Goal: Transaction & Acquisition: Purchase product/service

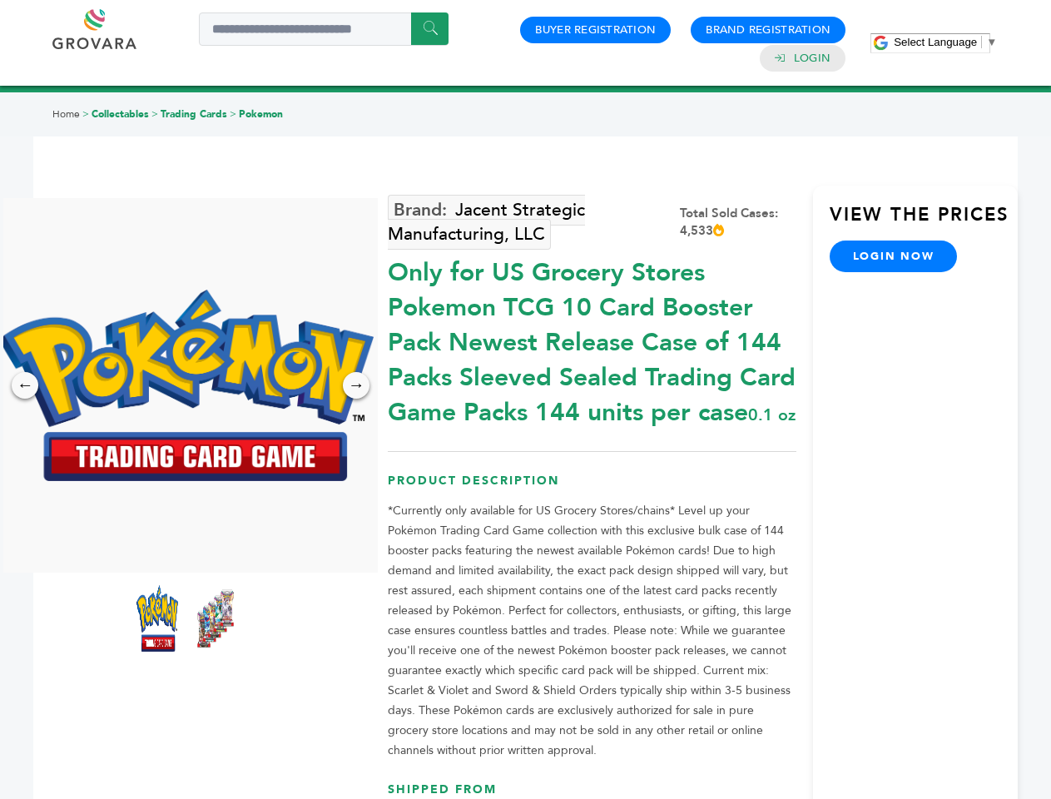
click at [945, 42] on span "Select Language" at bounding box center [935, 42] width 83 height 12
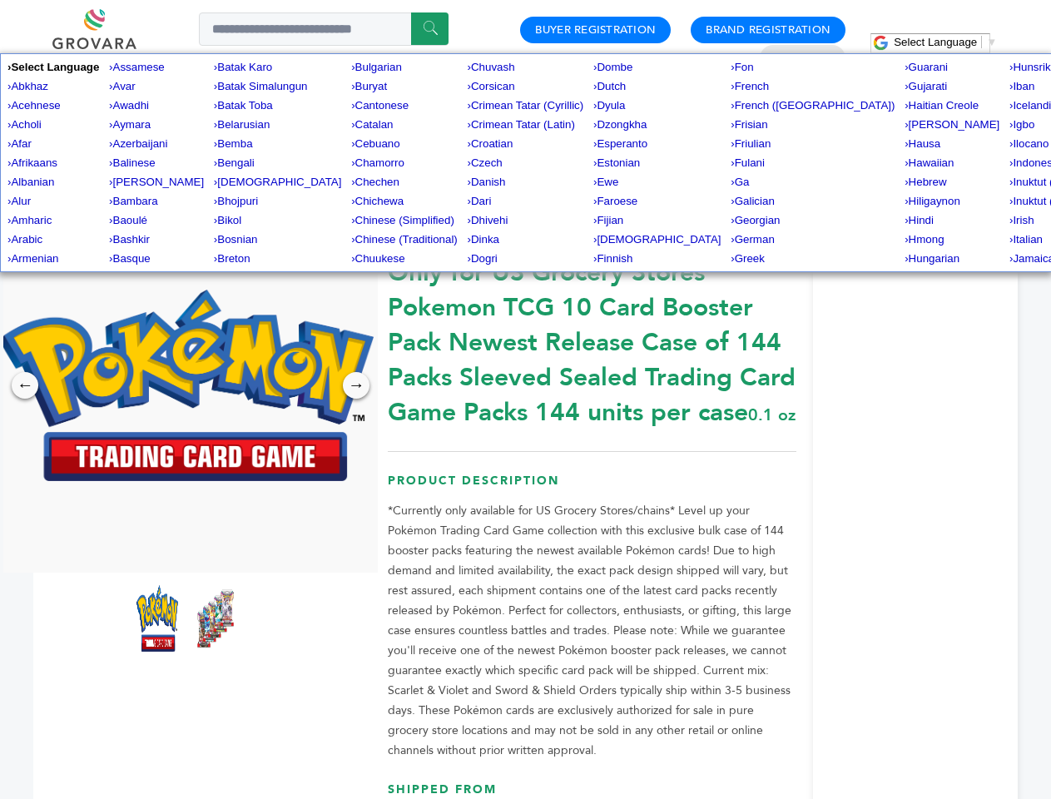
click at [186, 385] on img at bounding box center [186, 385] width 374 height 191
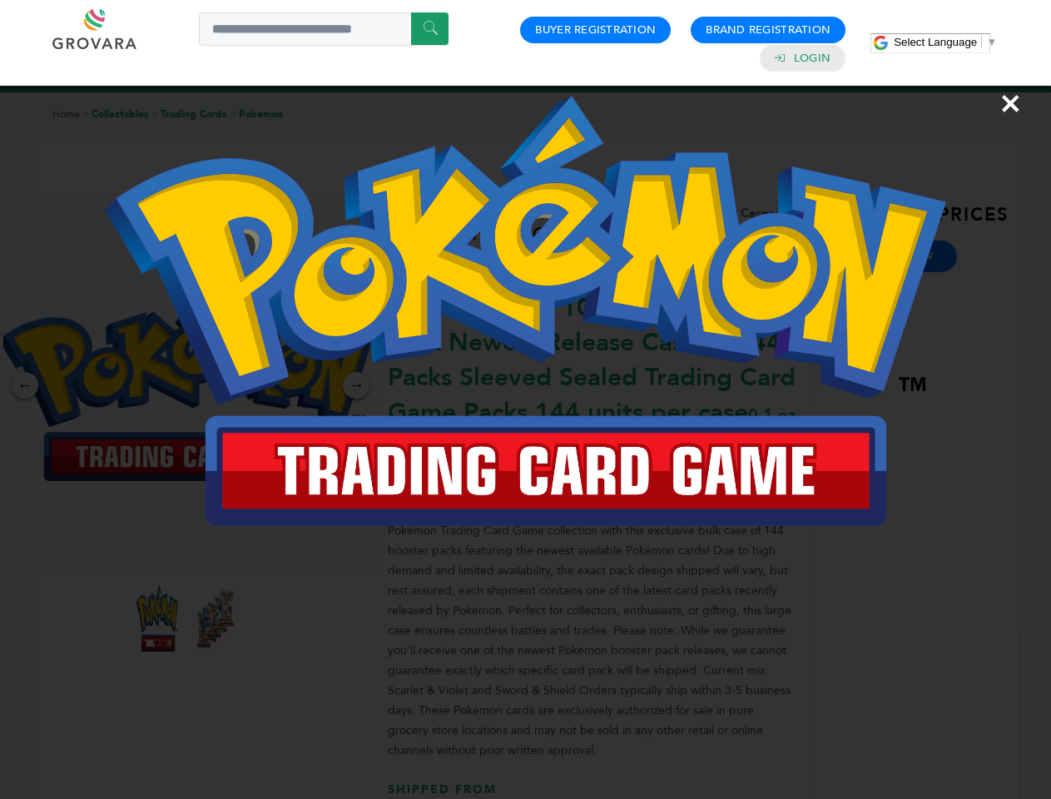
click at [25, 385] on div "×" at bounding box center [525, 399] width 1051 height 799
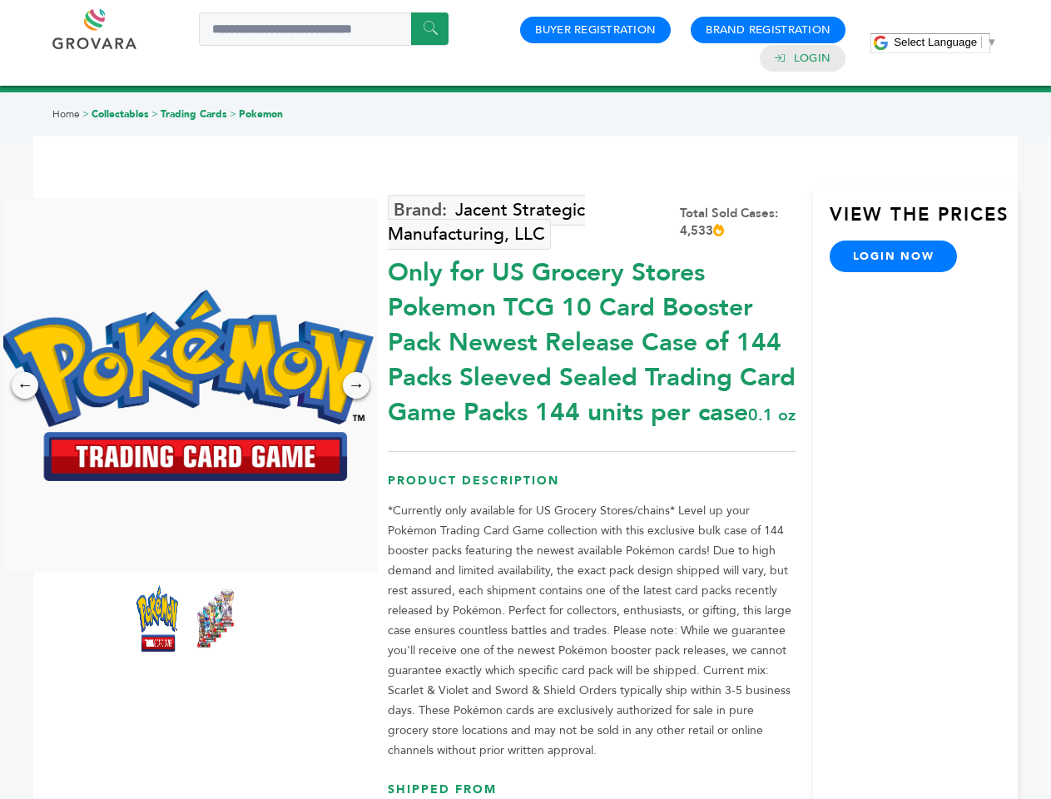
click at [356, 385] on div "→" at bounding box center [356, 385] width 27 height 27
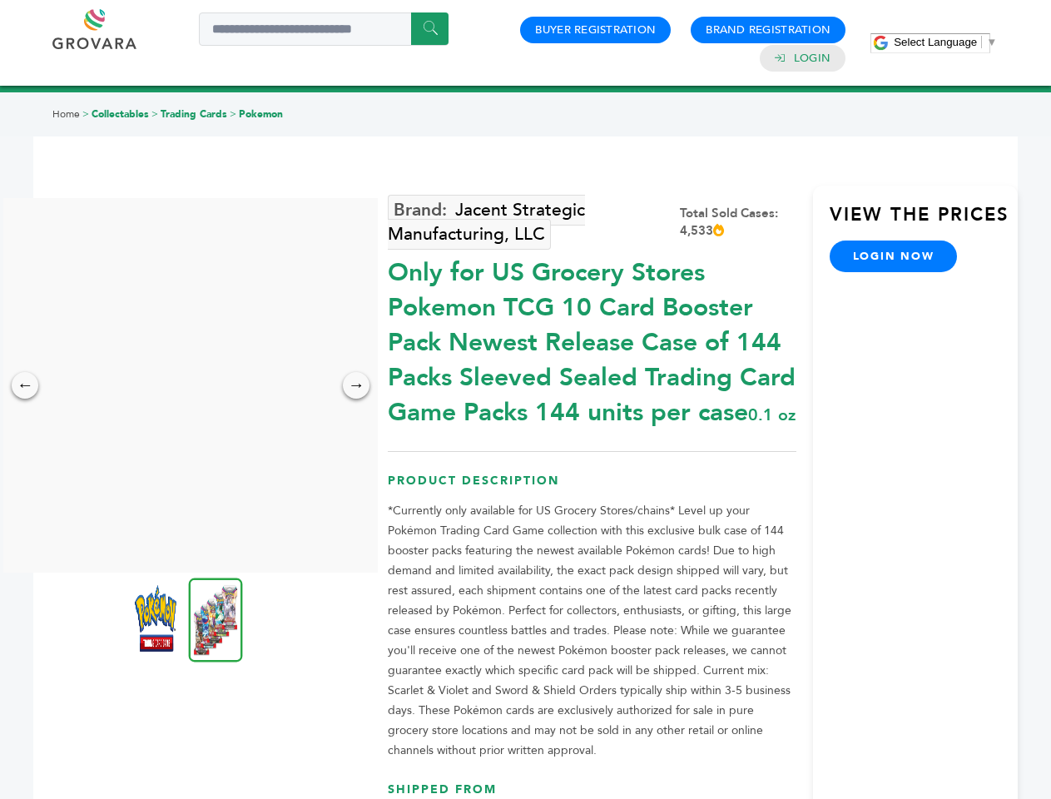
click at [157, 618] on img at bounding box center [156, 618] width 42 height 67
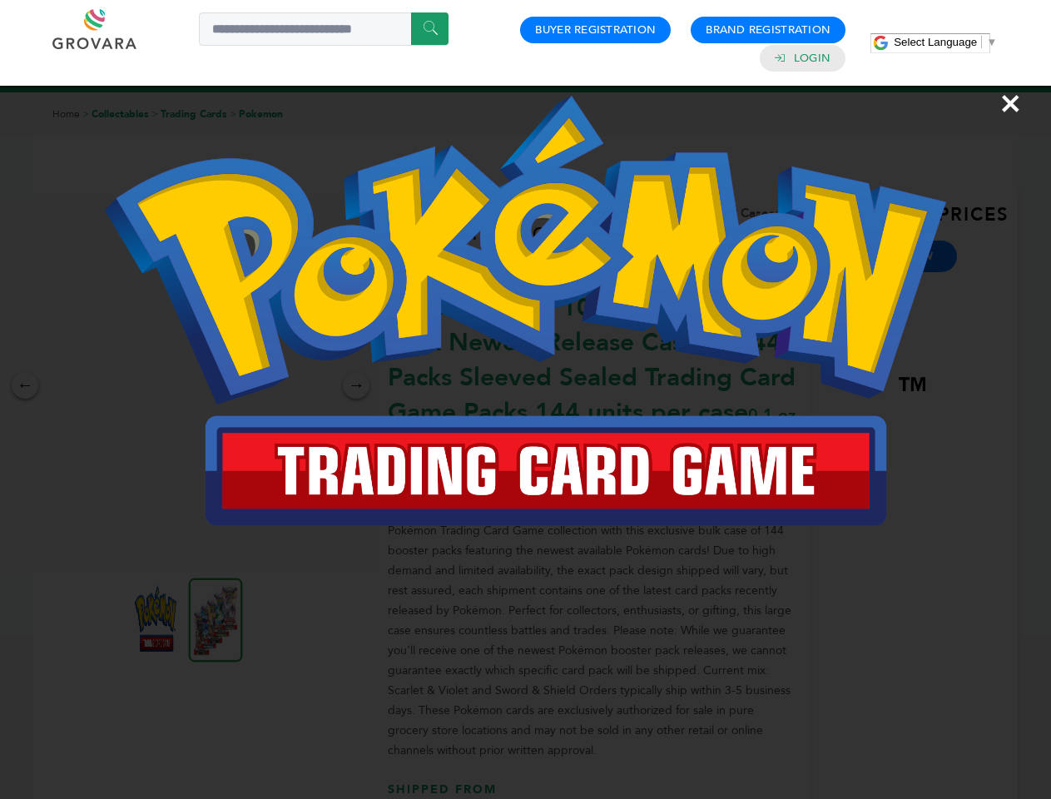
click at [216, 618] on div "×" at bounding box center [525, 399] width 1051 height 799
